Goal: Complete application form

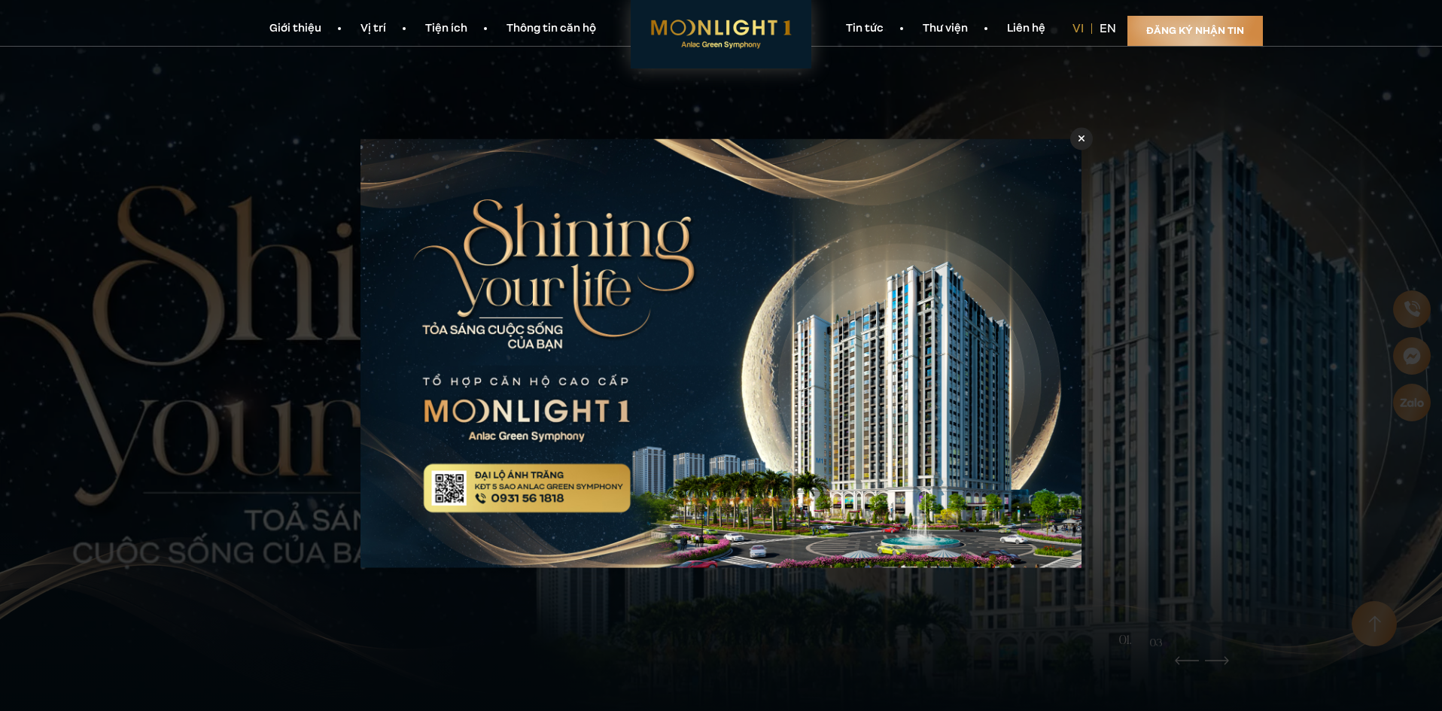
drag, startPoint x: 1080, startPoint y: 138, endPoint x: 916, endPoint y: 129, distance: 164.3
click at [1080, 138] on icon at bounding box center [1082, 138] width 7 height 7
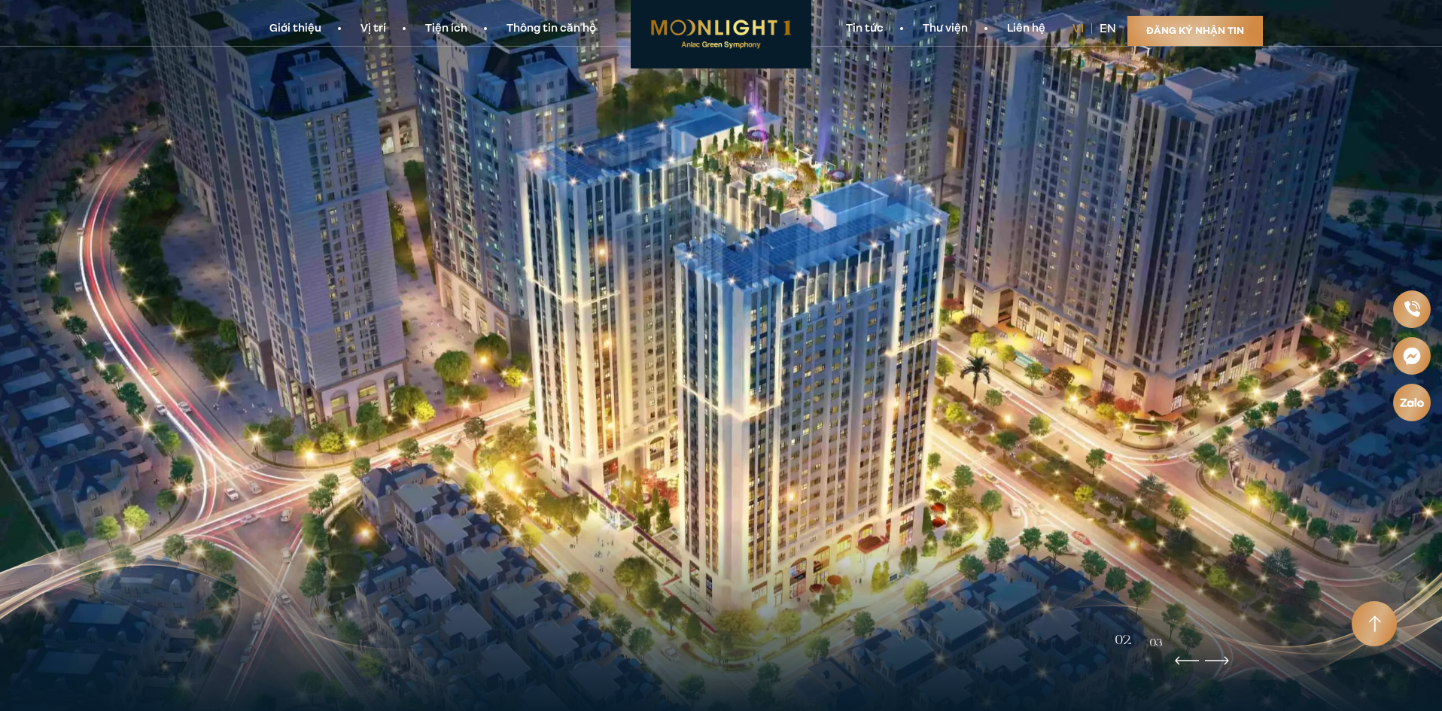
click at [505, 28] on link "Thông tin căn hộ" at bounding box center [551, 29] width 129 height 16
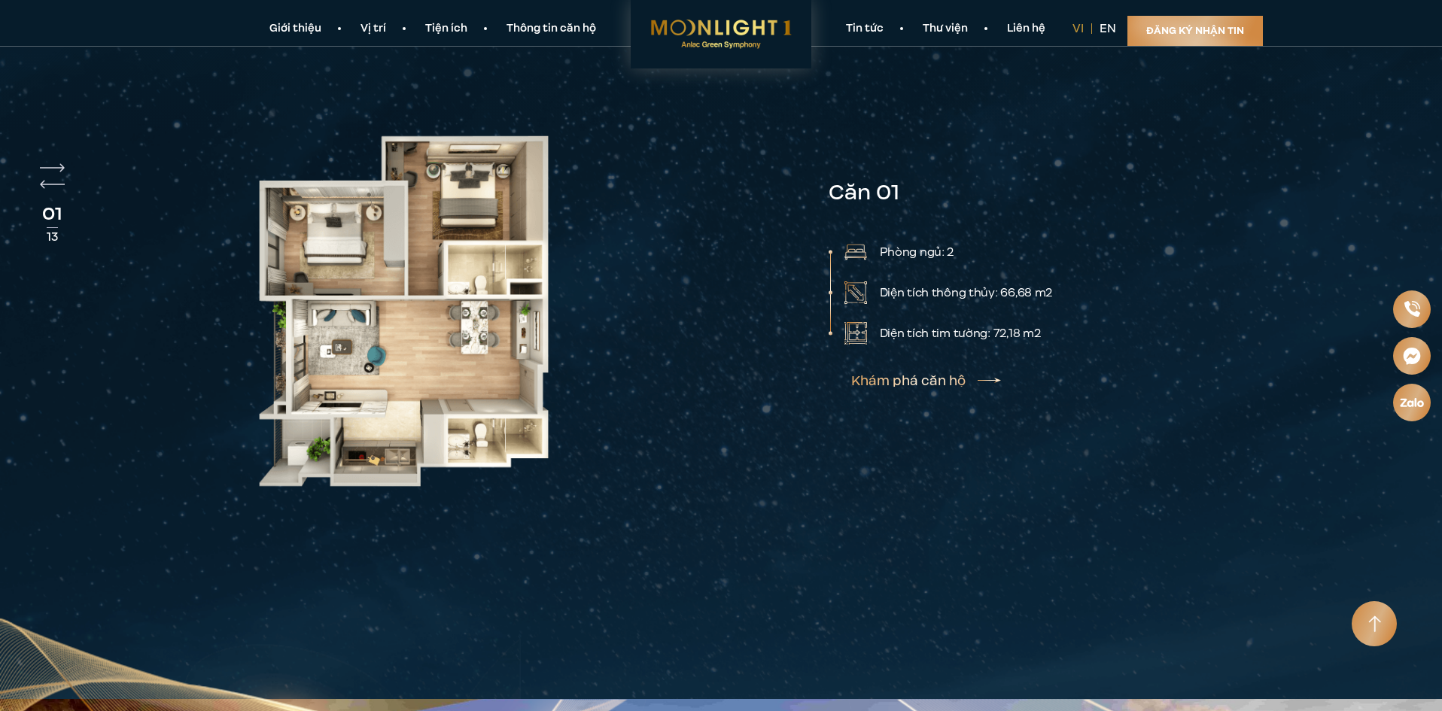
scroll to position [3861, 0]
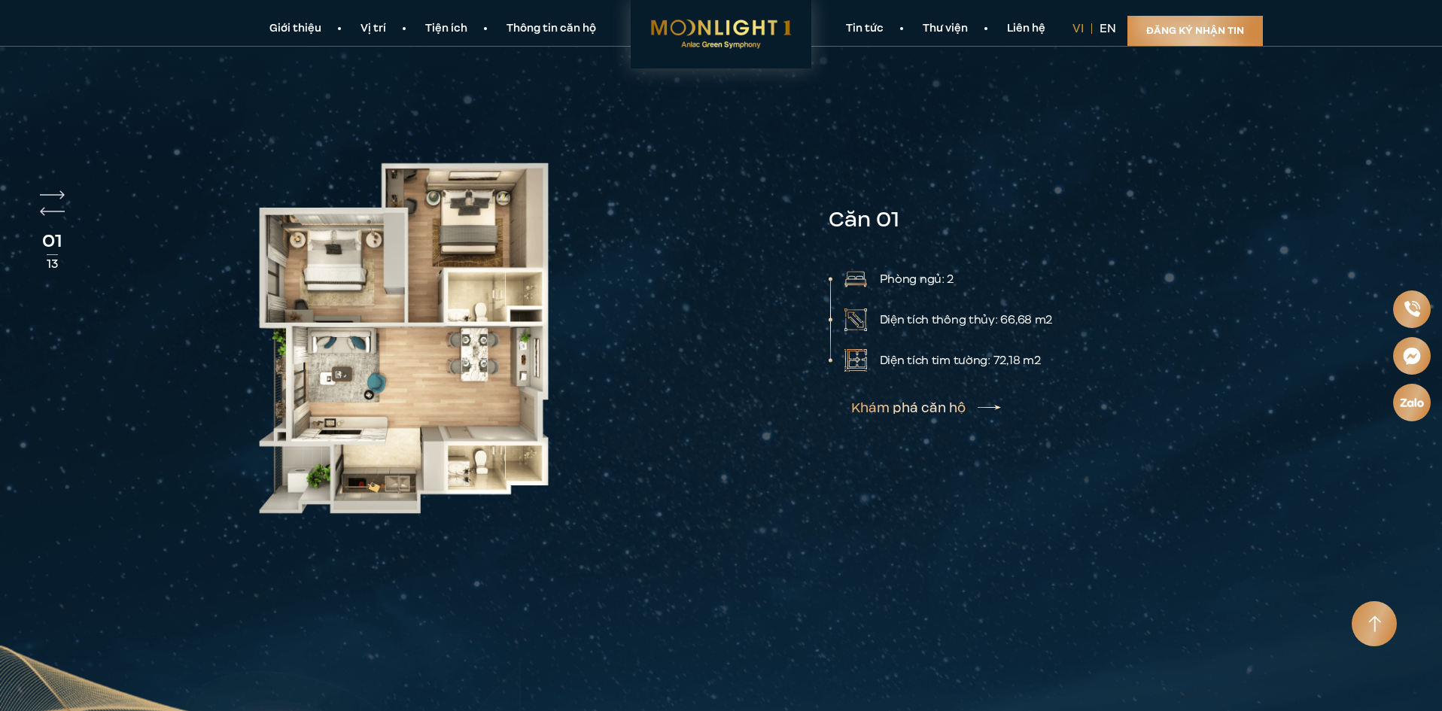
click at [884, 402] on link "Khám phá căn hộ" at bounding box center [926, 408] width 150 height 12
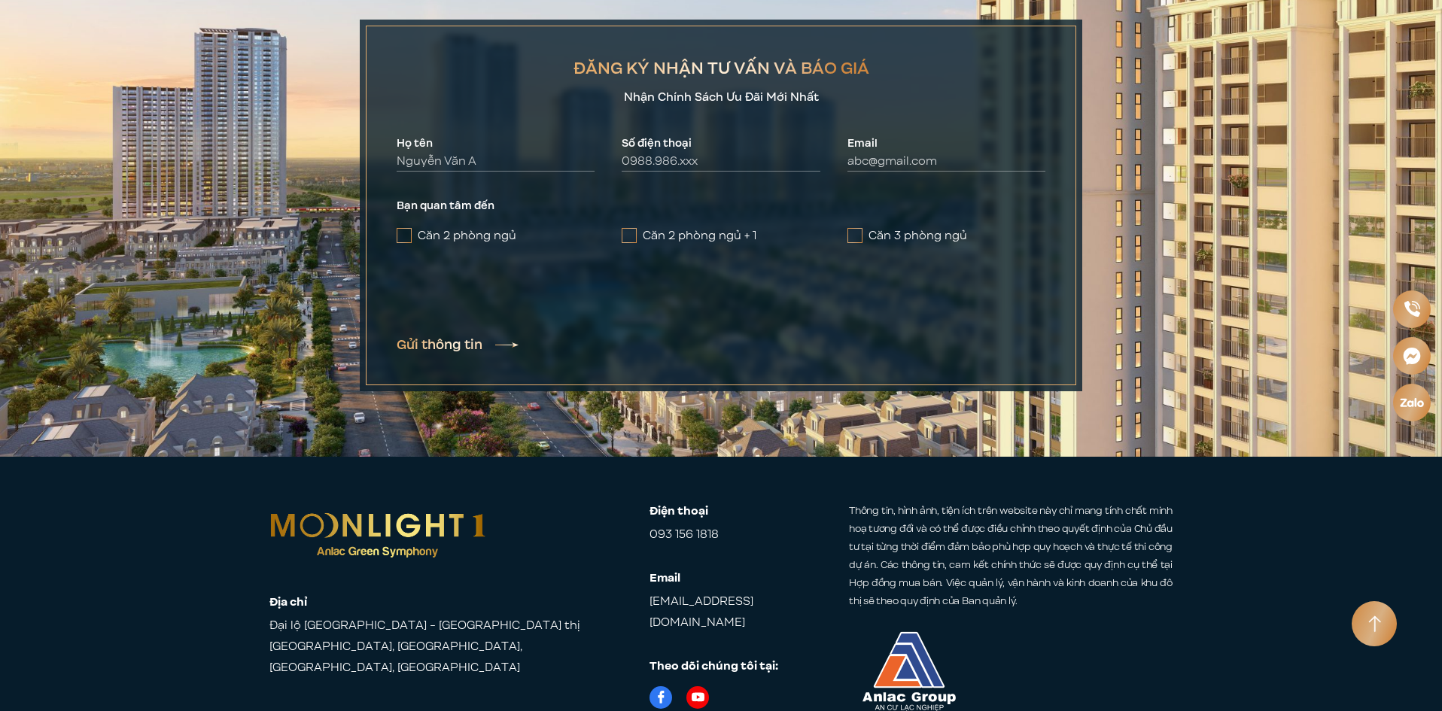
scroll to position [7264, 0]
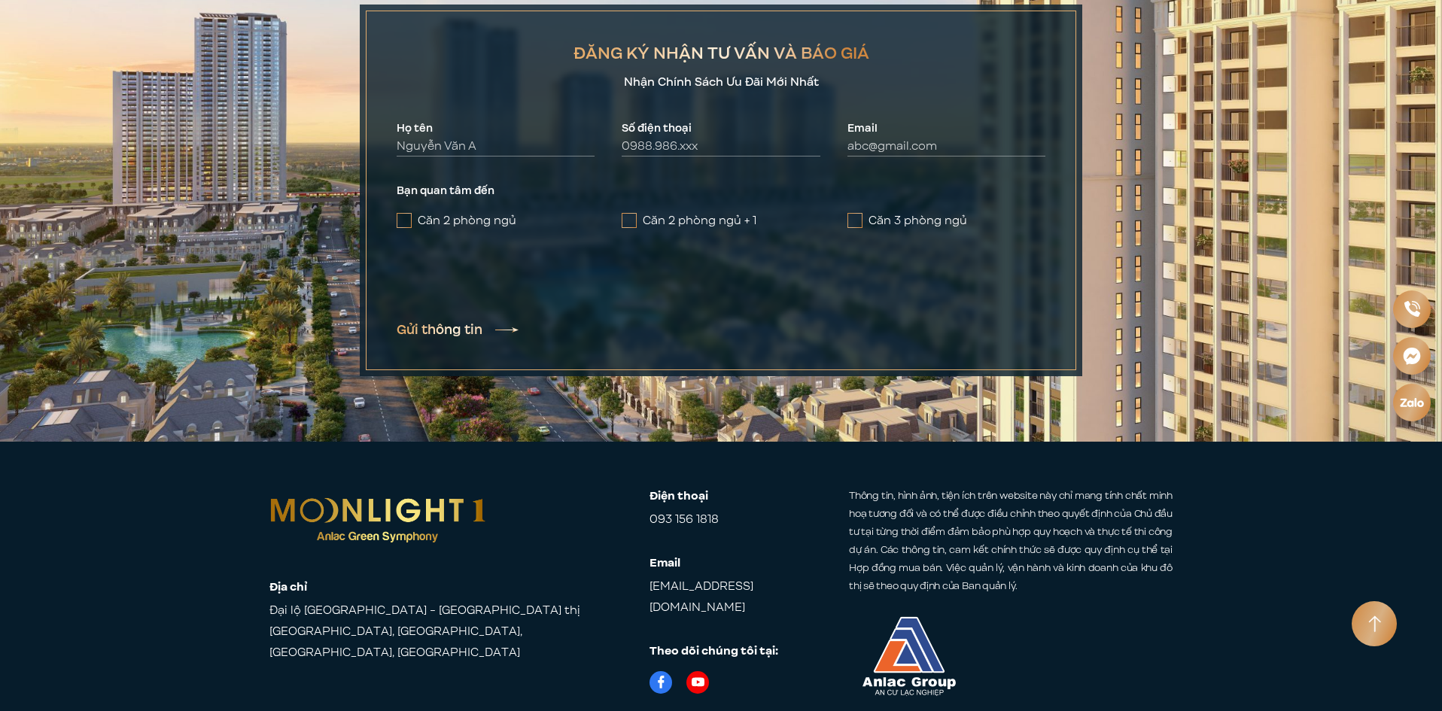
click at [419, 184] on div "Bạn quan tâm đến Căn 2 phòng ngủ Căn 2 phòng ngủ + 1 Căn 3 phòng ngủ" at bounding box center [721, 214] width 649 height 61
click at [392, 160] on form "ĐĂNG KÝ NHẬN TƯ VẤN VÀ BÁO GIÁ Nhận Chính Sách Ưu Đãi Mới Nhất Họ tên Số điện t…" at bounding box center [721, 191] width 711 height 360
click at [404, 213] on span at bounding box center [404, 220] width 15 height 15
click at [0, 0] on input "Căn 2 phòng ngủ" at bounding box center [0, 0] width 0 height 0
click at [641, 212] on label "Căn 2 phòng ngủ + 1" at bounding box center [721, 221] width 198 height 18
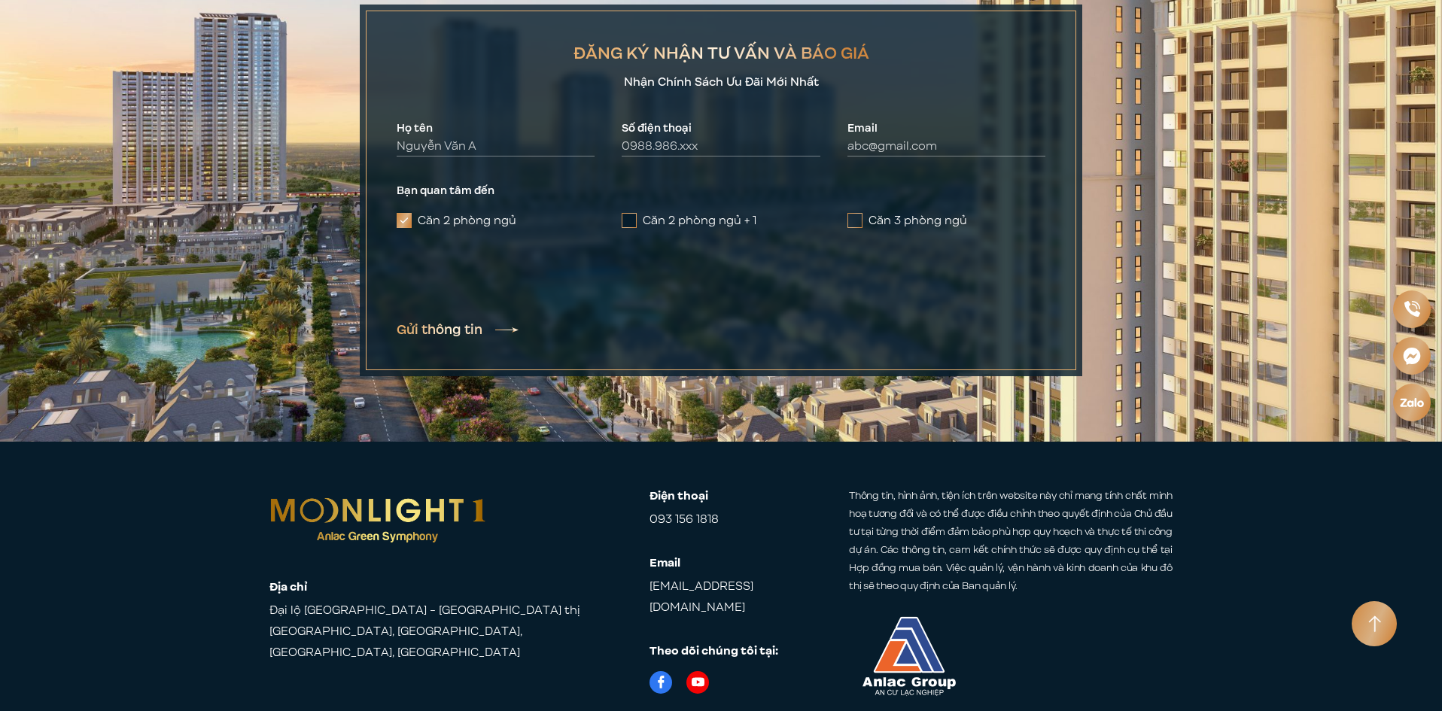
click at [0, 0] on input "Căn 2 phòng ngủ + 1" at bounding box center [0, 0] width 0 height 0
click at [531, 321] on div "Gửi thông tin" at bounding box center [721, 330] width 649 height 18
click at [557, 137] on input "Họ tên" at bounding box center [496, 147] width 198 height 20
type input "kim huệ"
type input "0962185687"
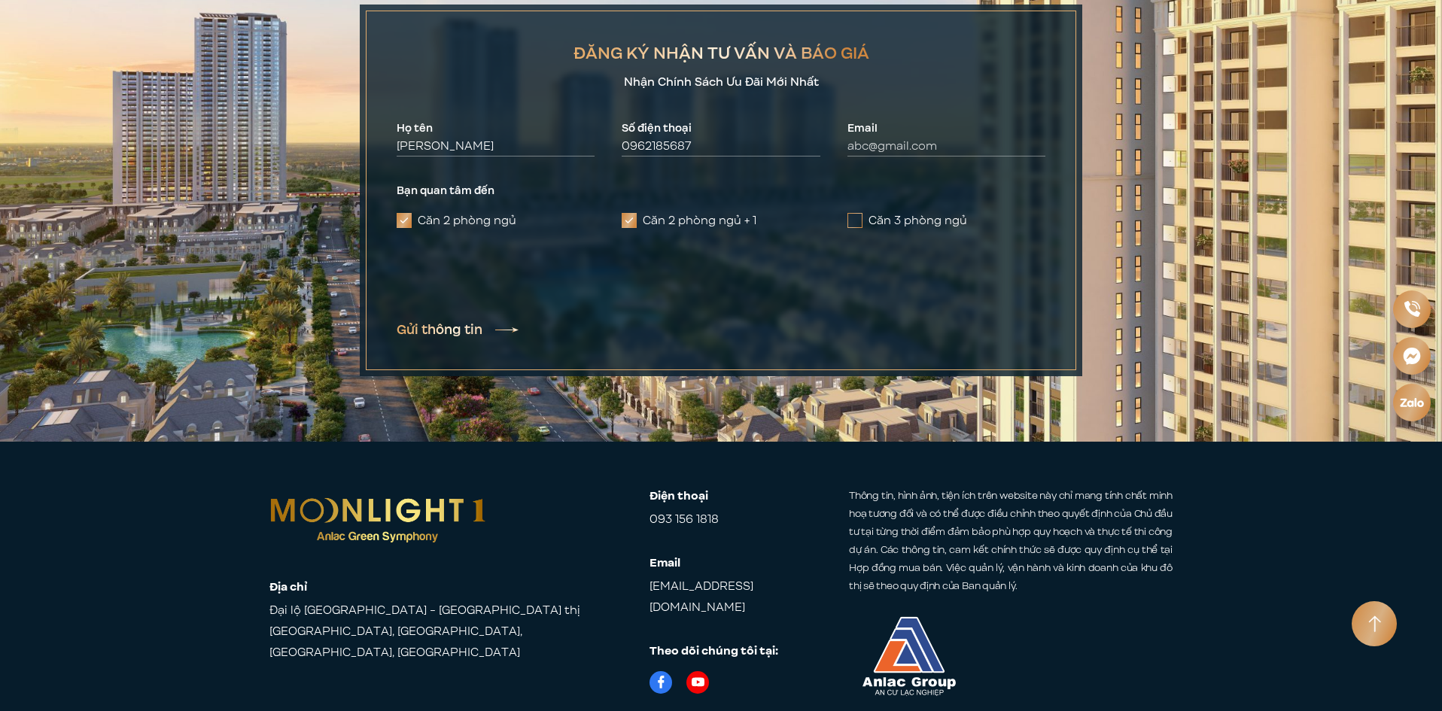
type input "huetktneu50@gmail.com"
click at [487, 321] on button "Gửi thông tin" at bounding box center [458, 329] width 122 height 17
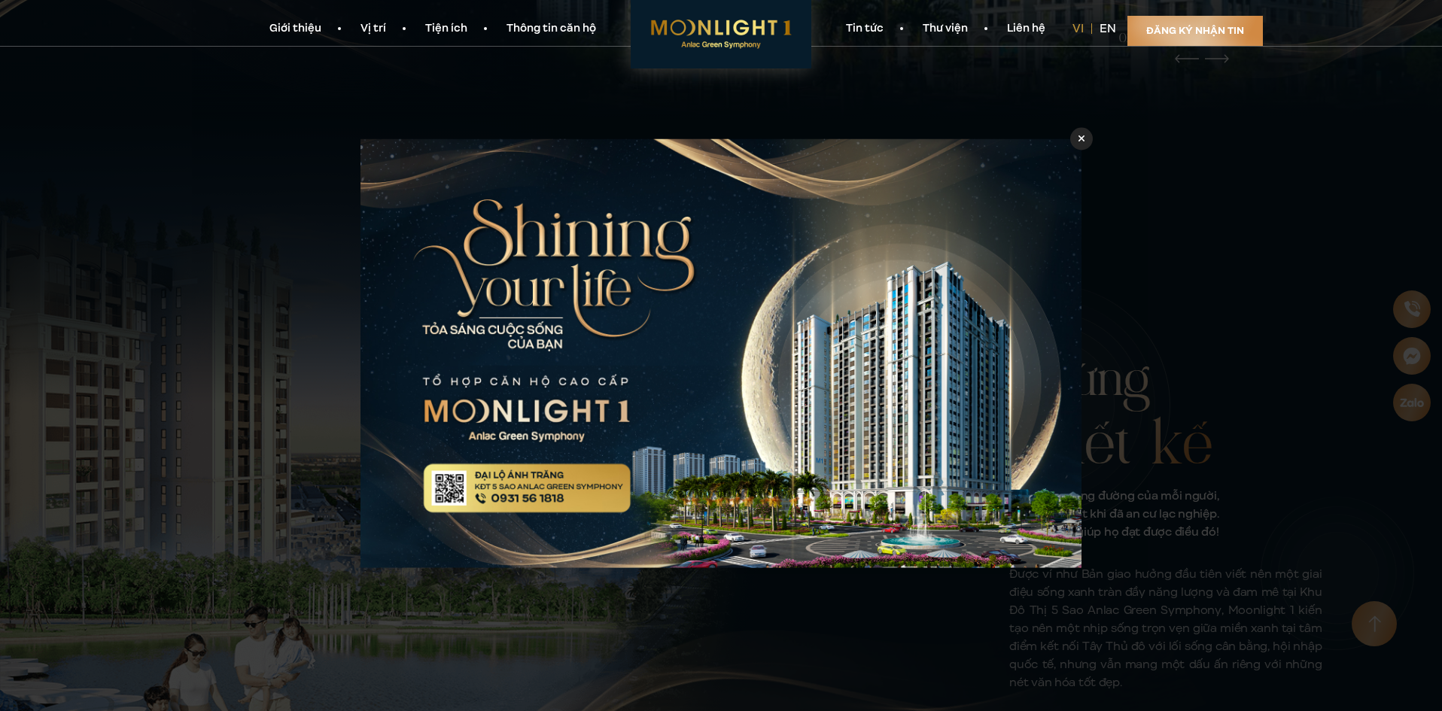
click at [1080, 144] on icon at bounding box center [1082, 138] width 7 height 11
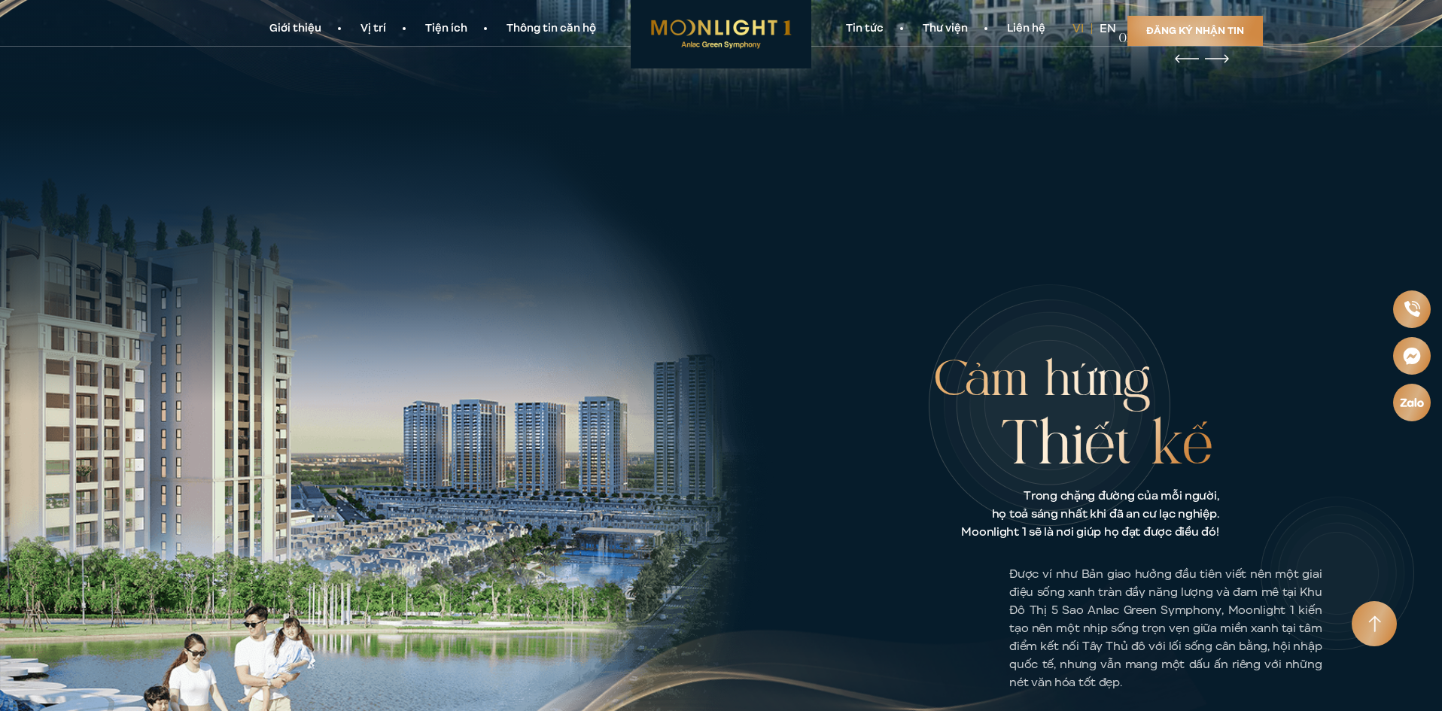
click at [543, 37] on section "Giới thiệu Vị trí Tiện ích Thông tin căn hộ Tin tức Thư viện Liên hệ vi en Đăng…" at bounding box center [721, 23] width 1442 height 47
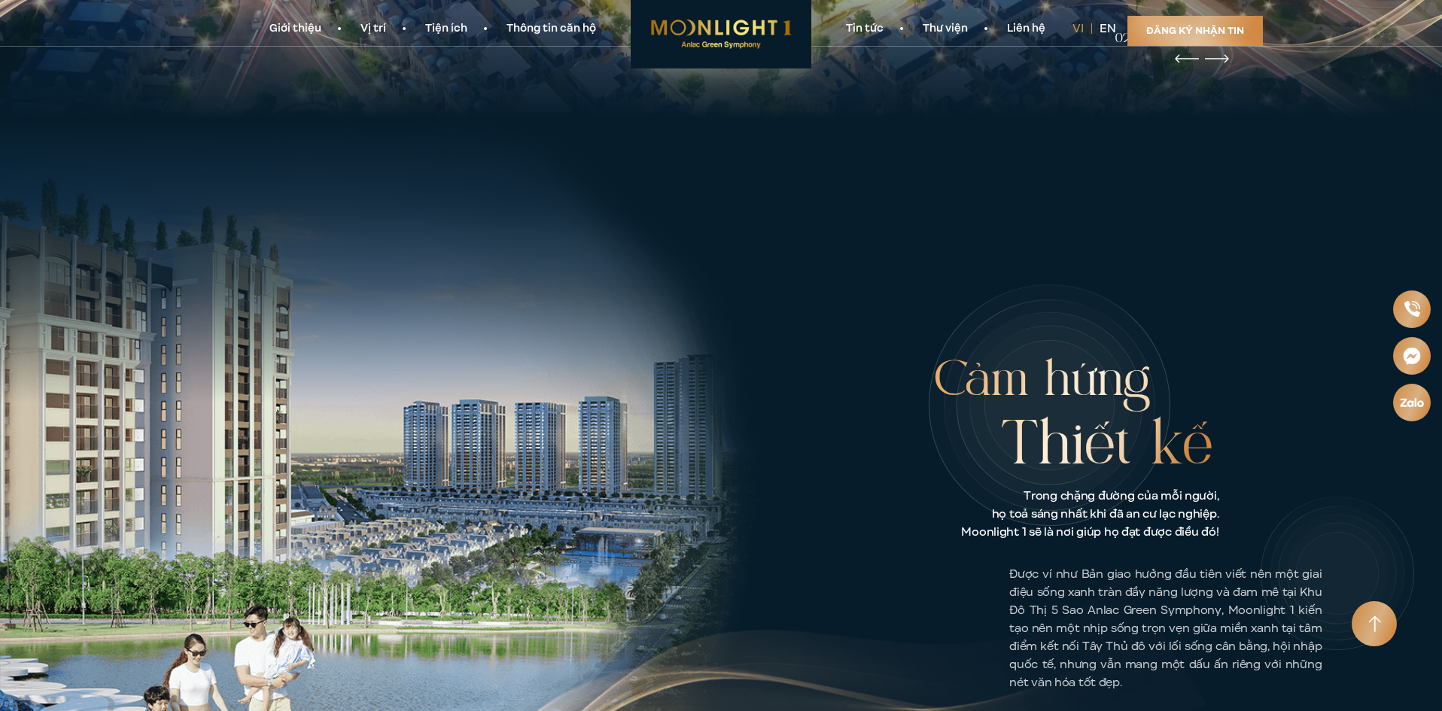
click at [430, 30] on link "Tiện ích" at bounding box center [446, 29] width 81 height 16
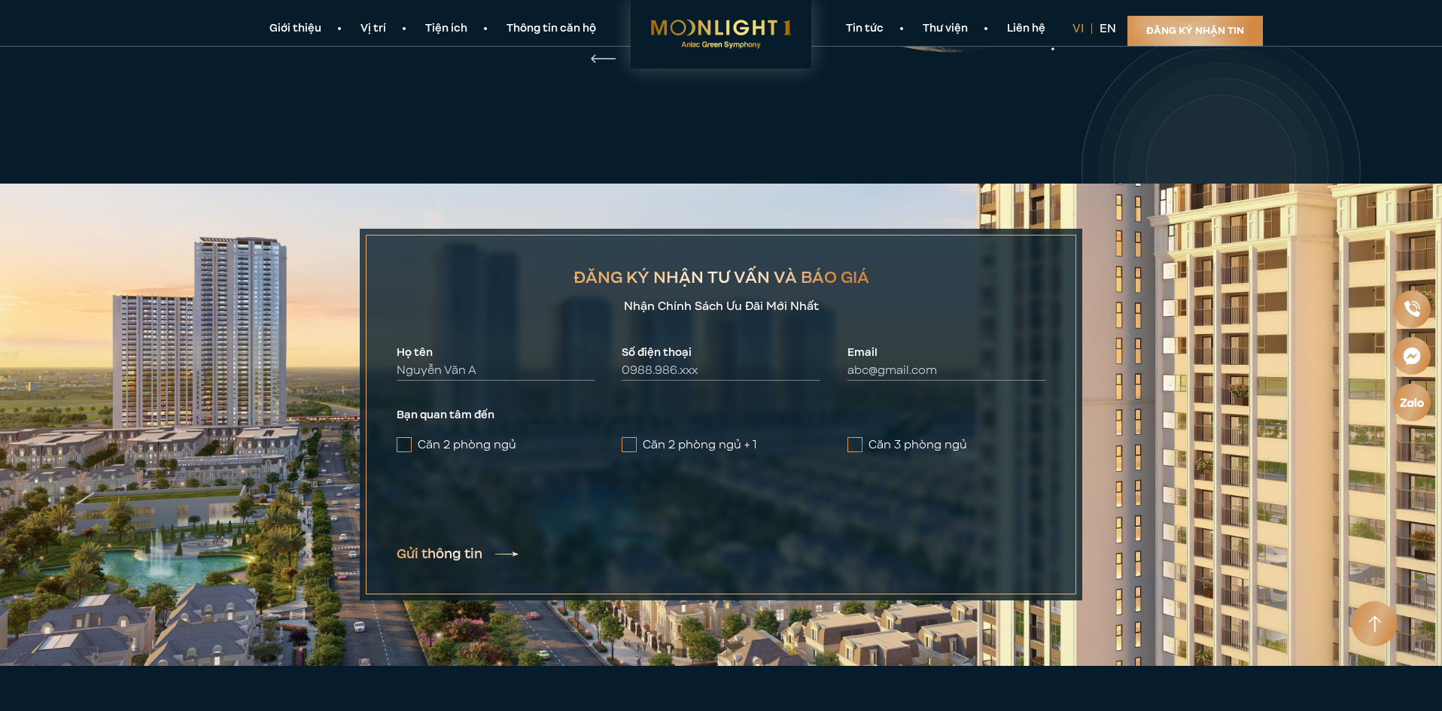
scroll to position [7038, 0]
